Goal: Information Seeking & Learning: Find specific fact

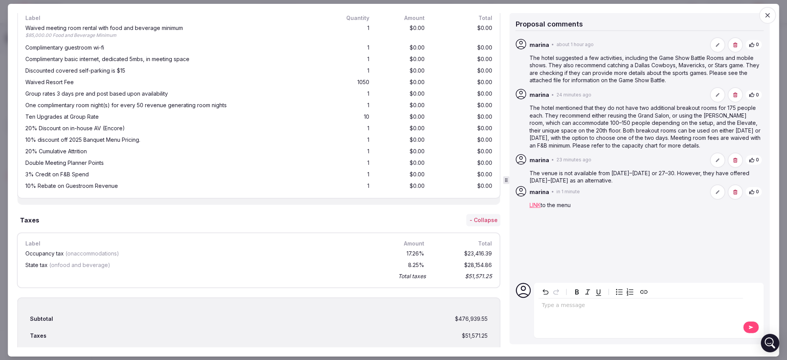
scroll to position [1655, 0]
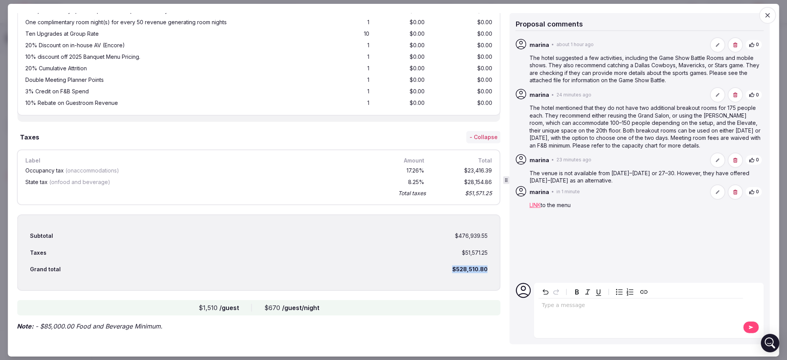
drag, startPoint x: 444, startPoint y: 264, endPoint x: 479, endPoint y: 267, distance: 34.7
click at [479, 267] on div "Grand total $528,510.80" at bounding box center [258, 269] width 457 height 17
click at [438, 231] on div "Subtotal $476,939.55" at bounding box center [258, 236] width 457 height 17
drag, startPoint x: 438, startPoint y: 231, endPoint x: 493, endPoint y: 235, distance: 55.2
click at [493, 236] on div "Proposal details for The [GEOGRAPHIC_DATA] I [DATE]-[DATE] Share The Westin [GE…" at bounding box center [260, 180] width 486 height 334
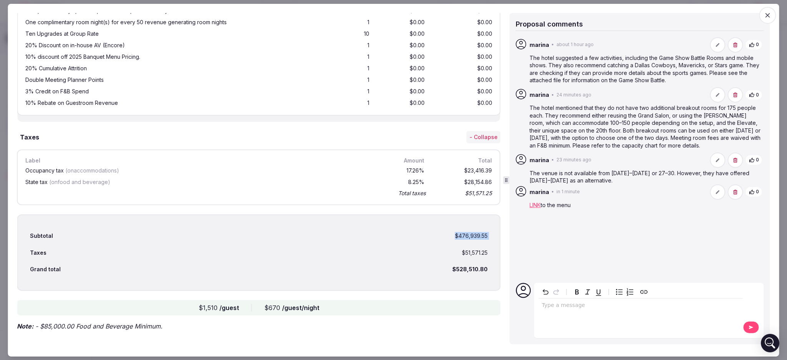
copy div "$476,939.55"
drag, startPoint x: 440, startPoint y: 264, endPoint x: 484, endPoint y: 268, distance: 44.0
click at [484, 267] on div "Subtotal $476,939.55 Taxes $51,571.25 Grand total $528,510.80" at bounding box center [259, 252] width 484 height 76
copy div "$528,510.80"
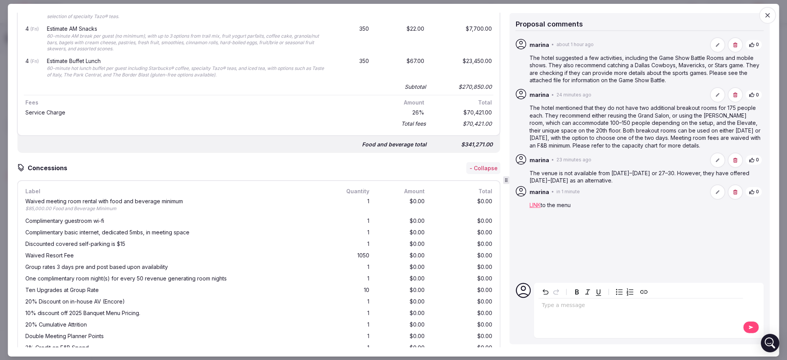
scroll to position [1348, 0]
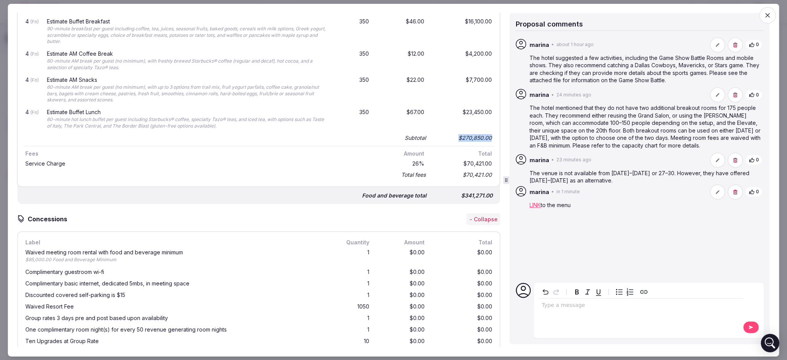
drag, startPoint x: 446, startPoint y: 134, endPoint x: 484, endPoint y: 133, distance: 37.7
click at [484, 133] on div "$270,850.00" at bounding box center [462, 138] width 61 height 11
copy div "$270,850.00"
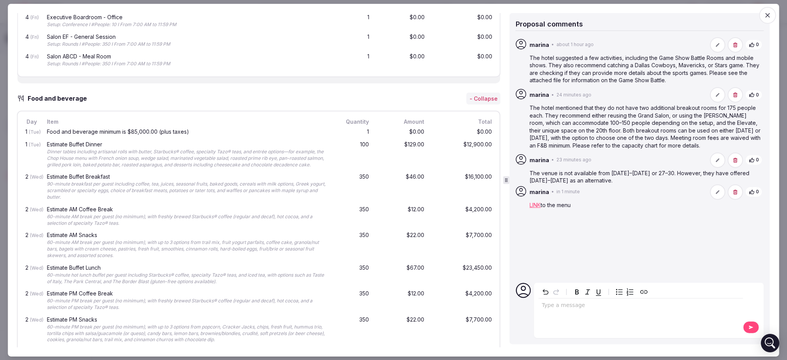
scroll to position [784, 0]
